Goal: Navigation & Orientation: Find specific page/section

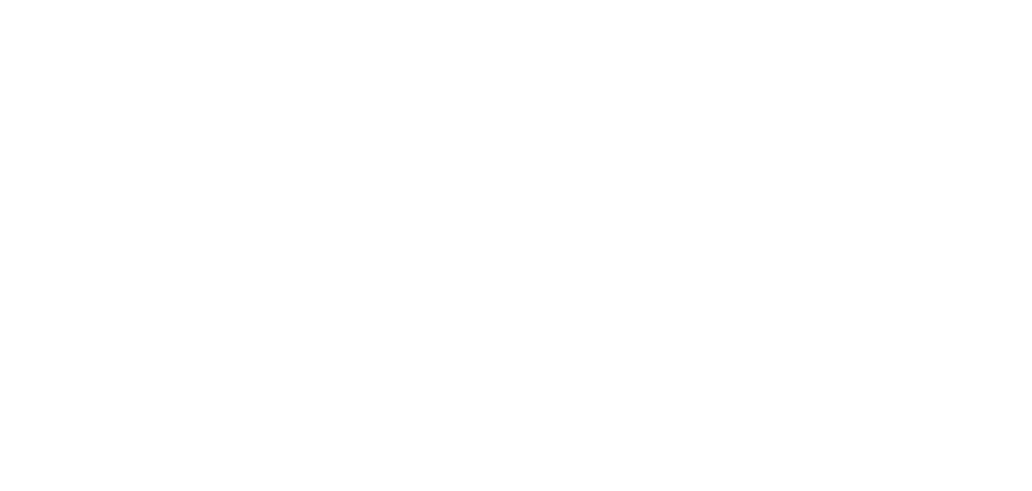
select select "*"
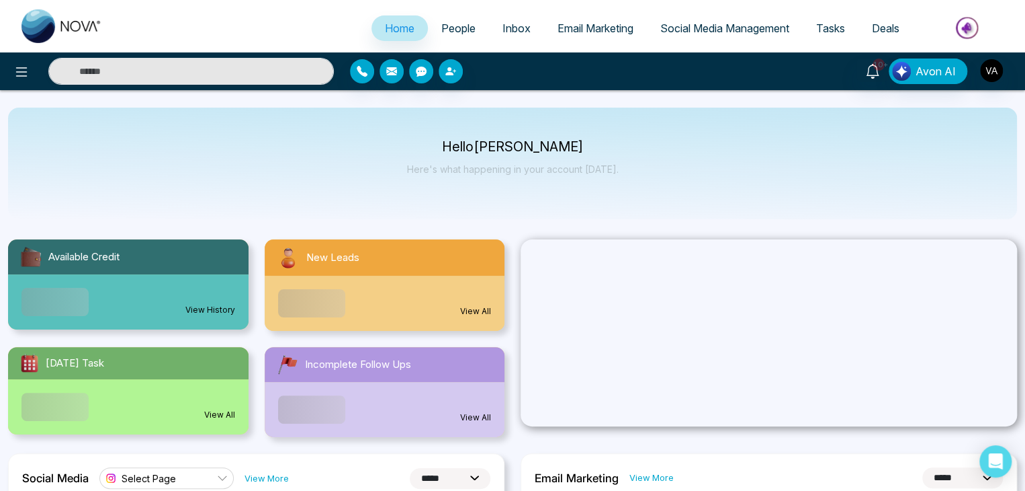
click at [726, 24] on span "Social Media Management" at bounding box center [725, 28] width 129 height 13
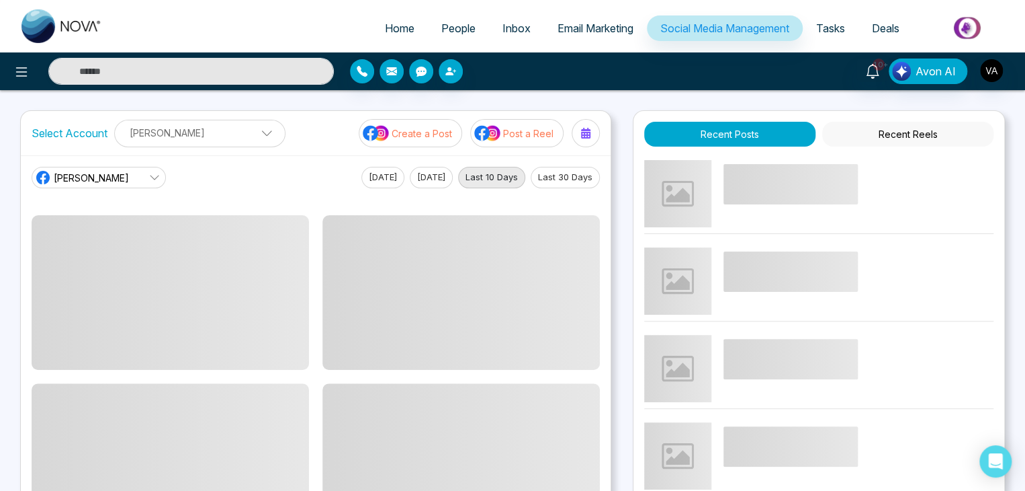
click at [618, 95] on div "Home People Inbox Email Marketing Social Media Management Tasks Deals 10+ Avon …" at bounding box center [512, 454] width 1025 height 909
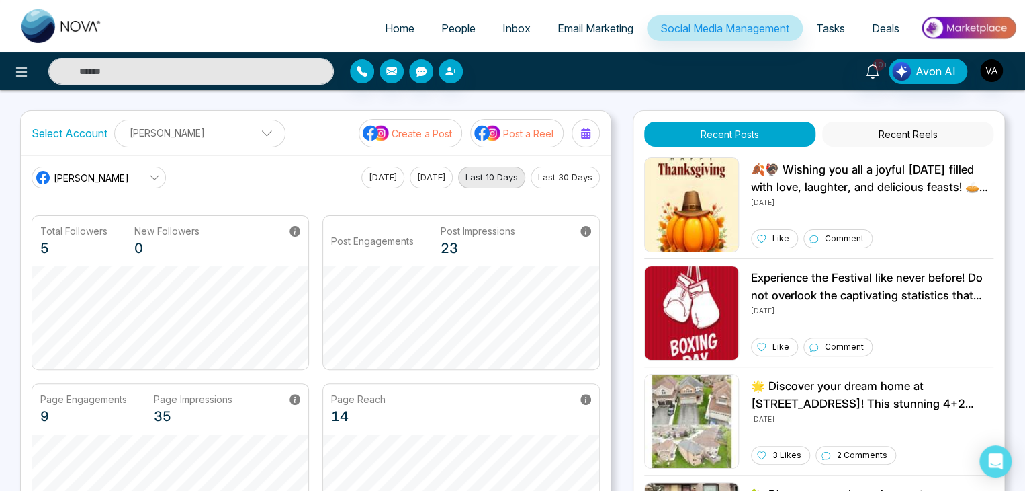
click at [583, 37] on link "Email Marketing" at bounding box center [595, 28] width 103 height 26
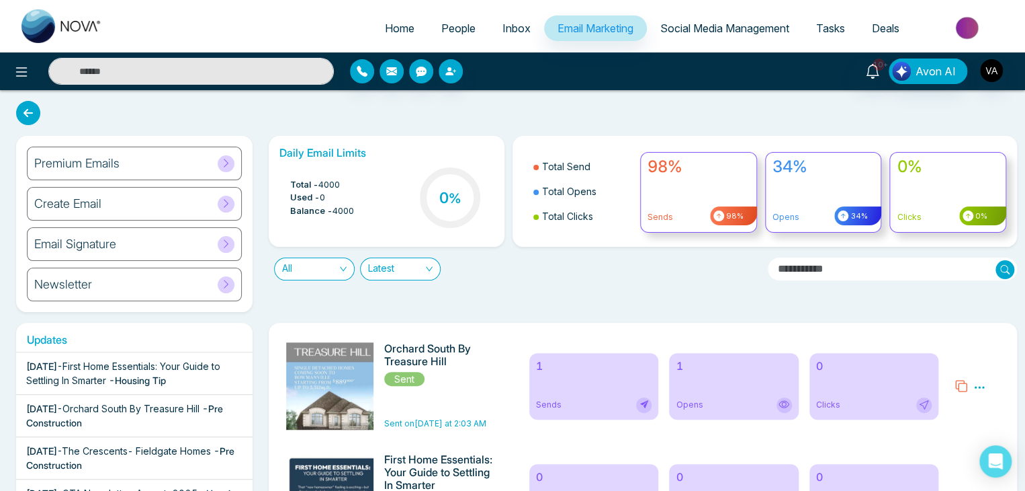
click at [548, 263] on div "All Latest" at bounding box center [513, 264] width 505 height 34
click at [462, 296] on div "Daily Email Limits Total - 4000 Used - 0 Balance - 4000 0 % Total Send Total Op…" at bounding box center [639, 224] width 757 height 176
click at [456, 28] on span "People" at bounding box center [458, 28] width 34 height 13
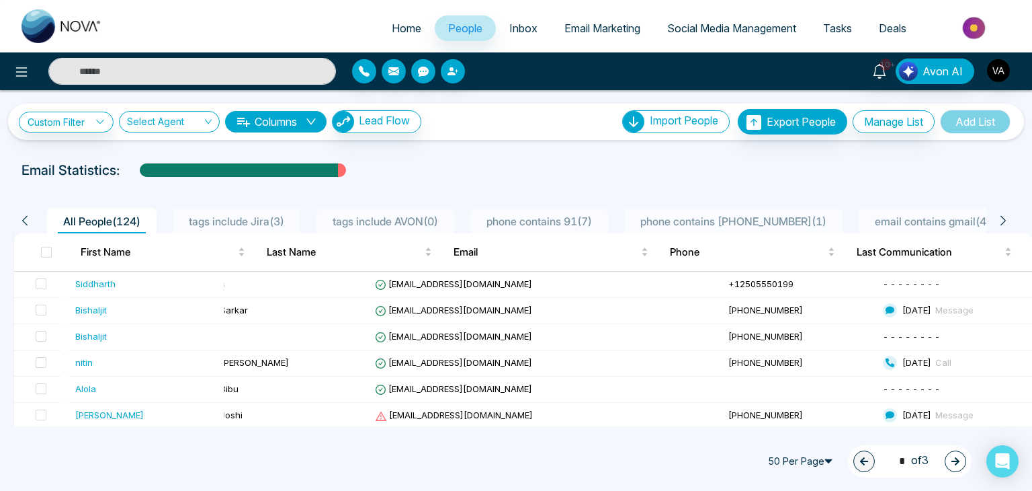
click at [525, 461] on div "50 Per Page 1 * of 3" at bounding box center [516, 460] width 1032 height 59
click at [542, 167] on div "Email Statistics:" at bounding box center [516, 170] width 989 height 20
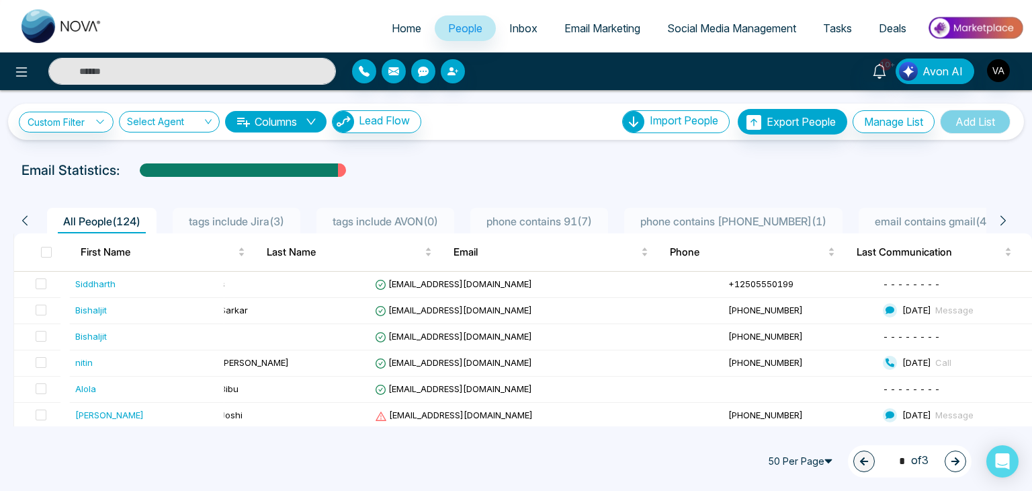
click at [542, 167] on div "Email Statistics:" at bounding box center [516, 170] width 989 height 20
click at [482, 464] on div "50 Per Page 1 * of 3" at bounding box center [516, 460] width 1032 height 59
click at [366, 489] on div "50 Per Page 1 * of 3" at bounding box center [516, 460] width 1032 height 59
click at [503, 273] on td "[EMAIL_ADDRESS][DOMAIN_NAME]" at bounding box center [546, 284] width 353 height 26
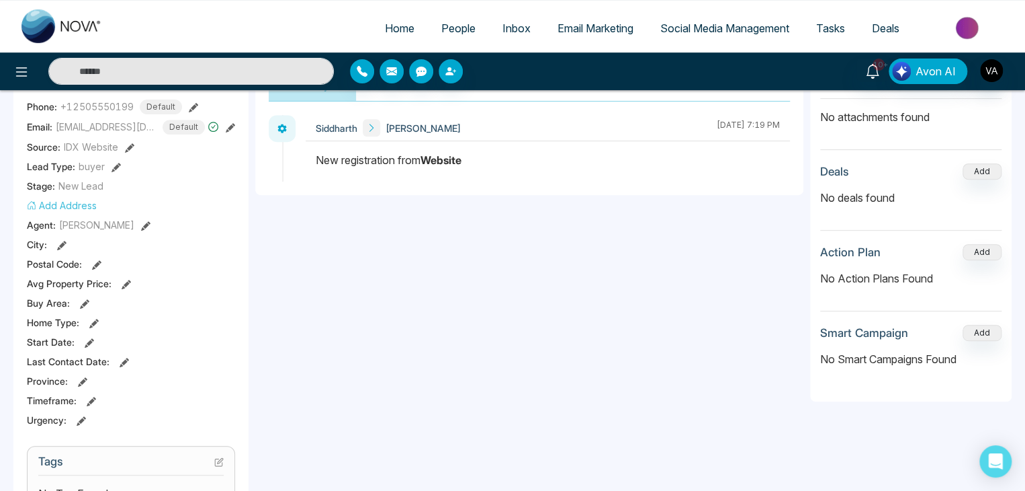
scroll to position [206, 0]
click at [350, 335] on div "**********" at bounding box center [529, 235] width 548 height 269
click at [458, 374] on div "**********" at bounding box center [529, 468] width 548 height 824
